Goal: Information Seeking & Learning: Learn about a topic

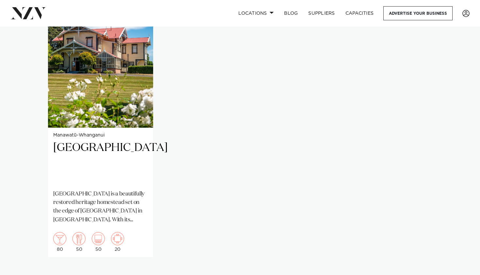
scroll to position [514, 0]
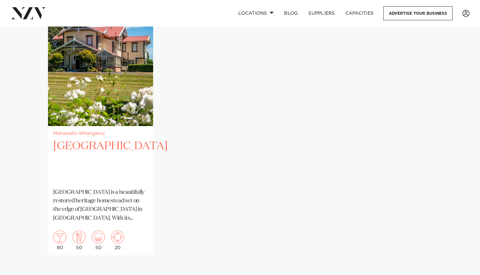
click at [88, 127] on div "Manawatū-Whanganui [GEOGRAPHIC_DATA] [GEOGRAPHIC_DATA] is a beautifully restore…" at bounding box center [100, 190] width 105 height 129
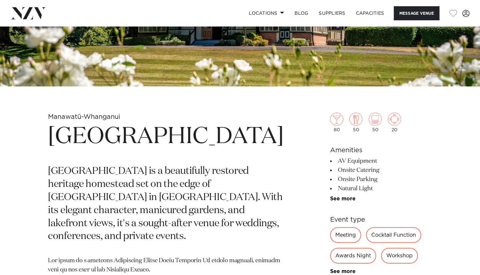
scroll to position [166, 0]
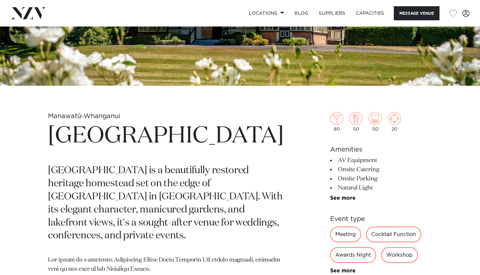
drag, startPoint x: 245, startPoint y: 136, endPoint x: 36, endPoint y: 140, distance: 208.6
copy h1 "[GEOGRAPHIC_DATA]"
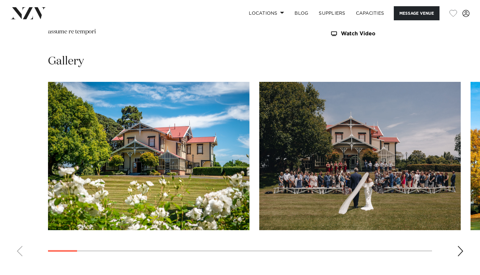
scroll to position [794, 0]
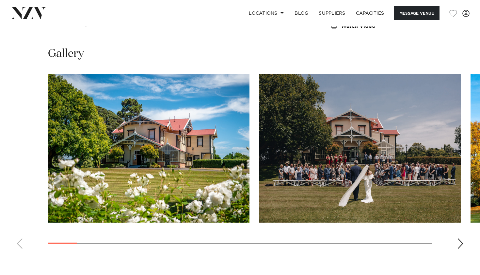
click at [460, 238] on div "Next slide" at bounding box center [461, 243] width 7 height 10
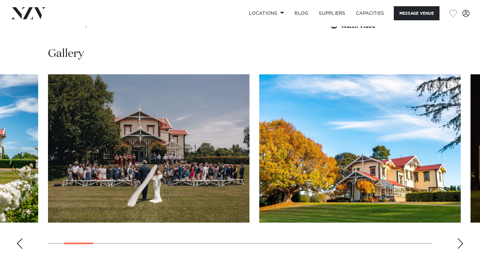
click at [460, 238] on div "Next slide" at bounding box center [461, 243] width 7 height 10
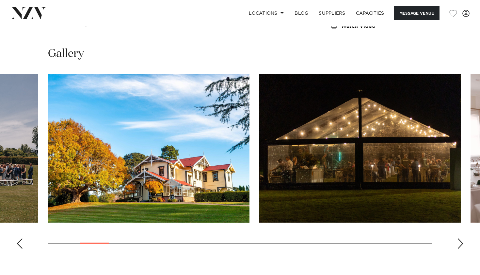
click at [460, 238] on div "Next slide" at bounding box center [461, 243] width 7 height 10
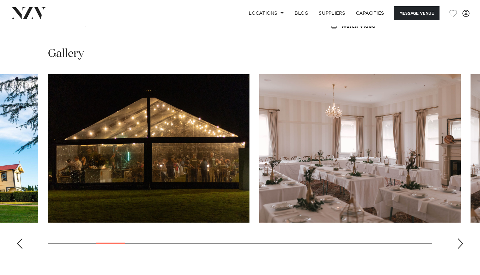
click at [460, 238] on div "Next slide" at bounding box center [461, 243] width 7 height 10
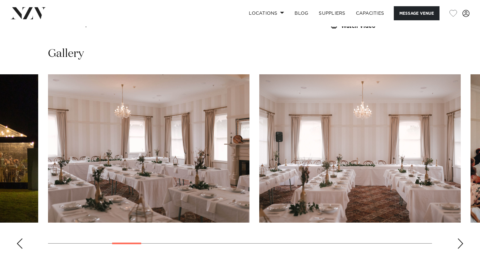
click at [460, 238] on div "Next slide" at bounding box center [461, 243] width 7 height 10
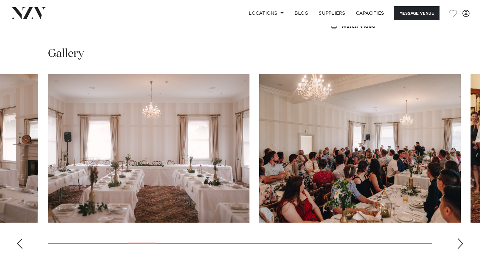
click at [460, 238] on div "Next slide" at bounding box center [461, 243] width 7 height 10
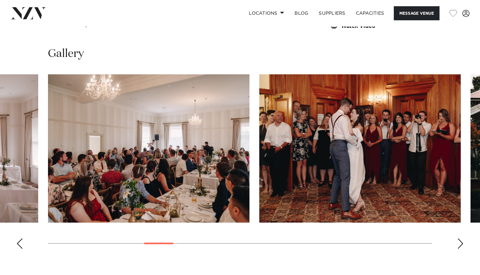
click at [460, 238] on div "Next slide" at bounding box center [461, 243] width 7 height 10
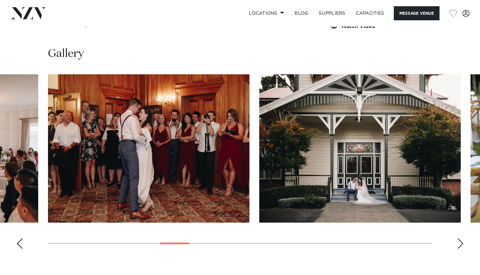
click at [460, 238] on div "Next slide" at bounding box center [461, 243] width 7 height 10
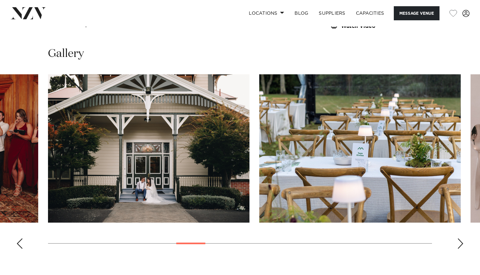
click at [460, 238] on div "Next slide" at bounding box center [461, 243] width 7 height 10
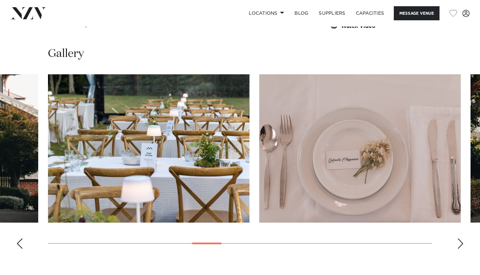
click at [460, 238] on div "Next slide" at bounding box center [461, 243] width 7 height 10
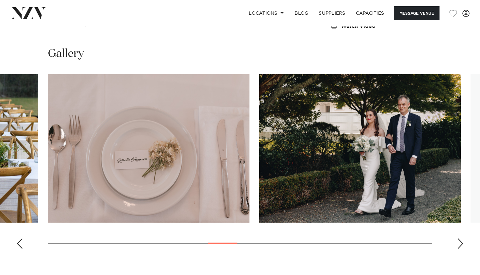
click at [460, 238] on div "Next slide" at bounding box center [461, 243] width 7 height 10
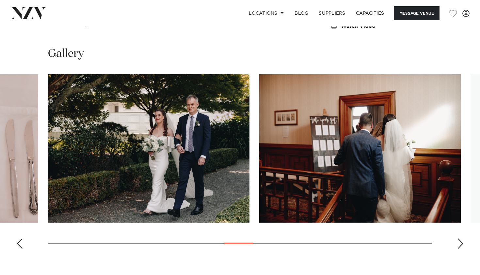
click at [460, 238] on div "Next slide" at bounding box center [461, 243] width 7 height 10
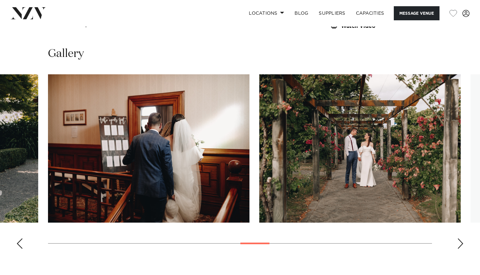
click at [460, 238] on div "Next slide" at bounding box center [461, 243] width 7 height 10
